Goal: Find specific page/section: Find specific page/section

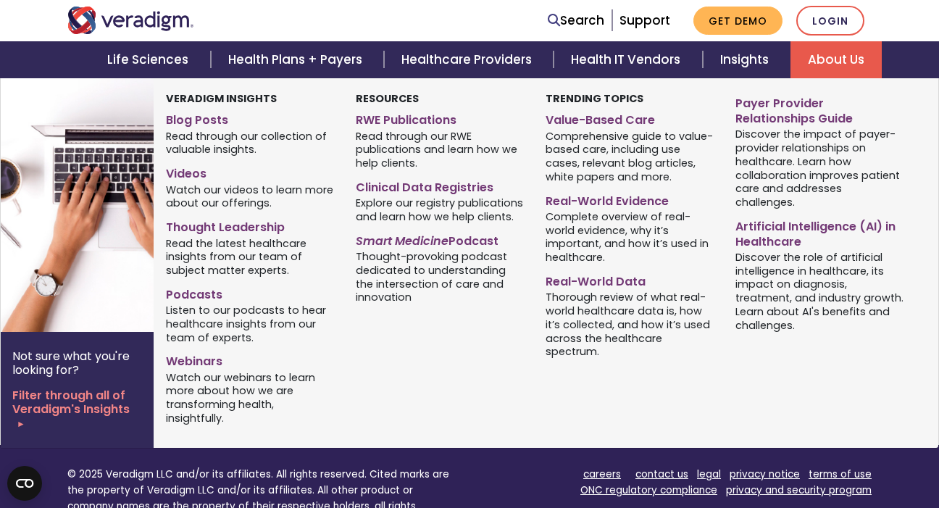
scroll to position [1193, 0]
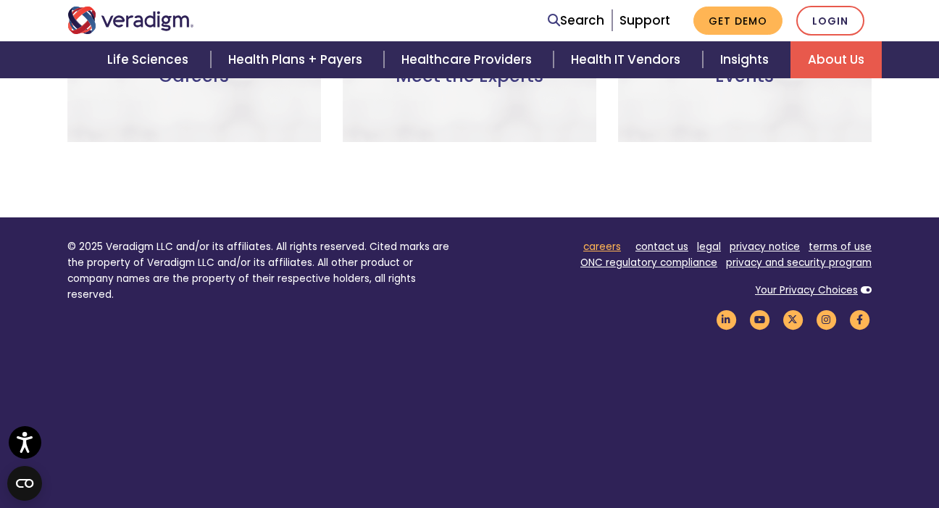
click at [599, 240] on link "careers" at bounding box center [602, 247] width 38 height 14
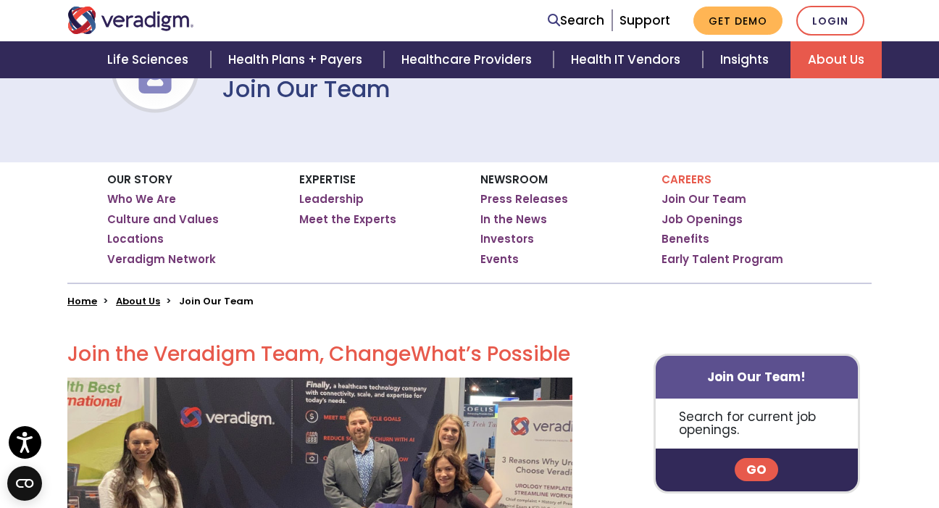
scroll to position [280, 0]
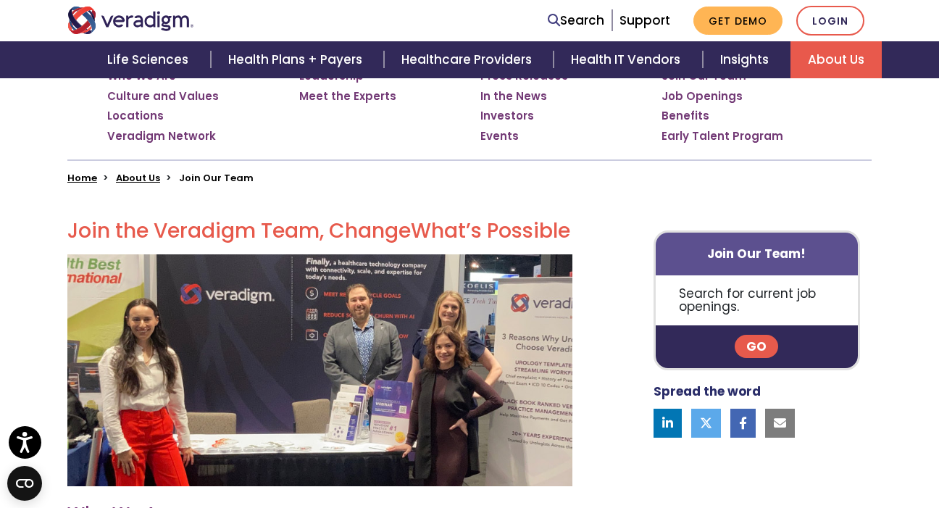
click at [758, 353] on link "Go" at bounding box center [755, 346] width 43 height 23
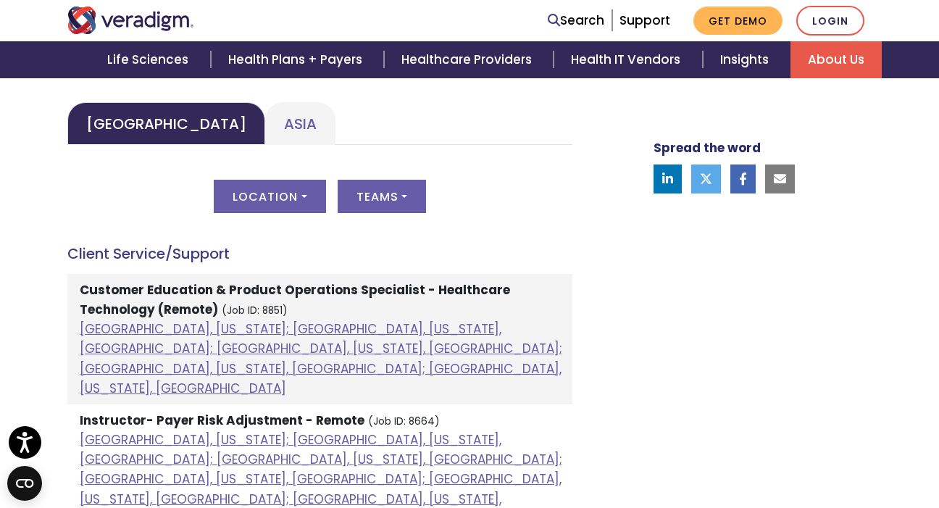
scroll to position [747, 0]
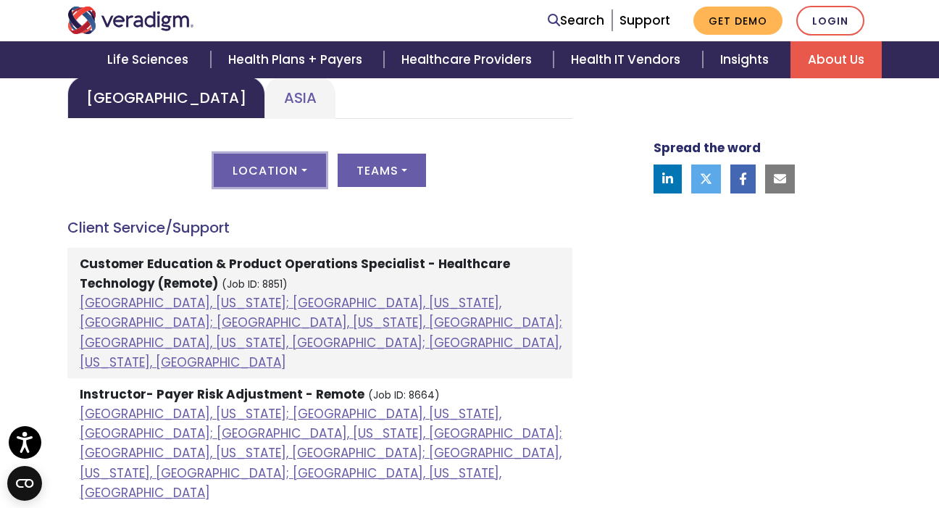
click at [287, 172] on button "Location" at bounding box center [270, 170] width 112 height 33
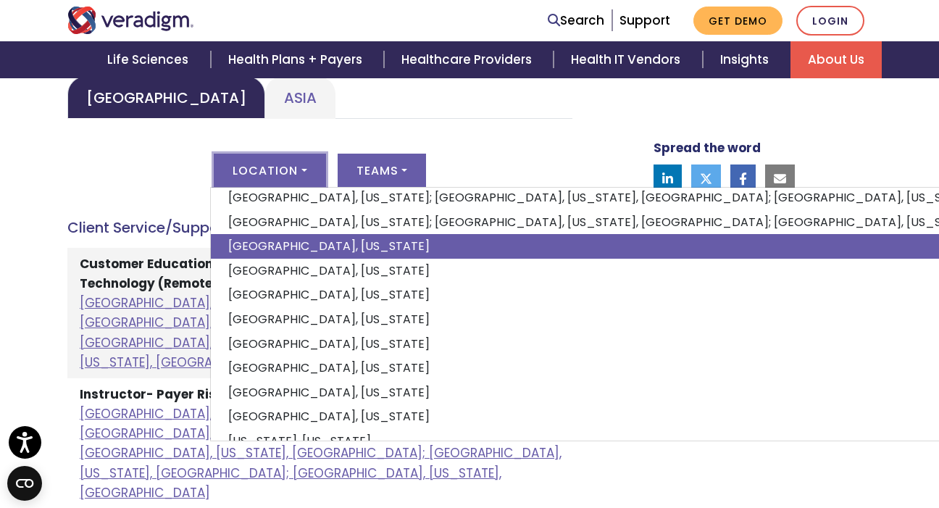
scroll to position [148, 0]
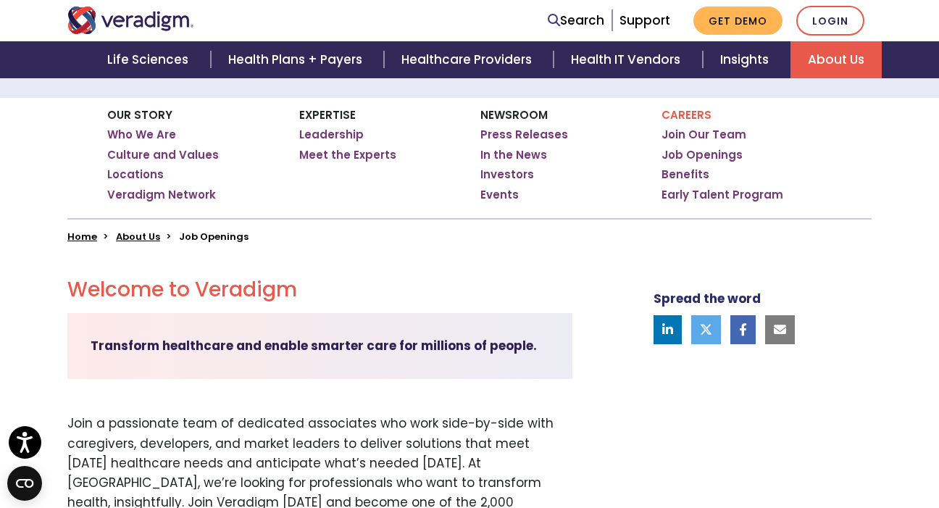
scroll to position [0, 0]
